Goal: Find specific page/section: Find specific page/section

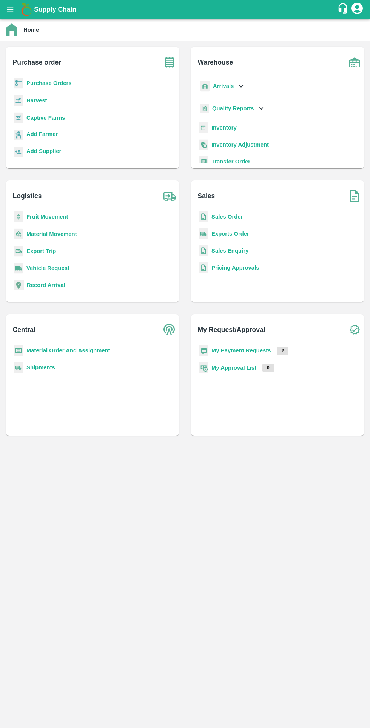
click at [226, 128] on b "Inventory" at bounding box center [223, 128] width 25 height 6
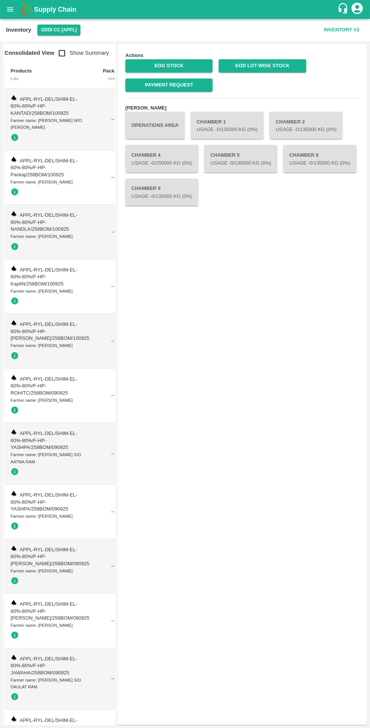
click at [228, 131] on p "Usage - 0 /135000 Kg (0%)" at bounding box center [227, 129] width 61 height 7
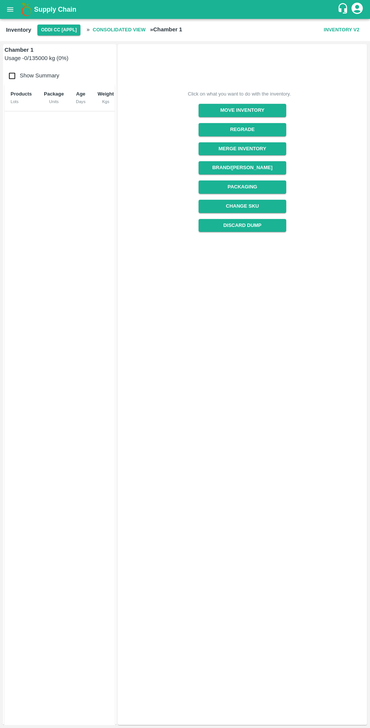
click at [341, 31] on button "Inventory V2" at bounding box center [342, 29] width 42 height 13
